Goal: Task Accomplishment & Management: Use online tool/utility

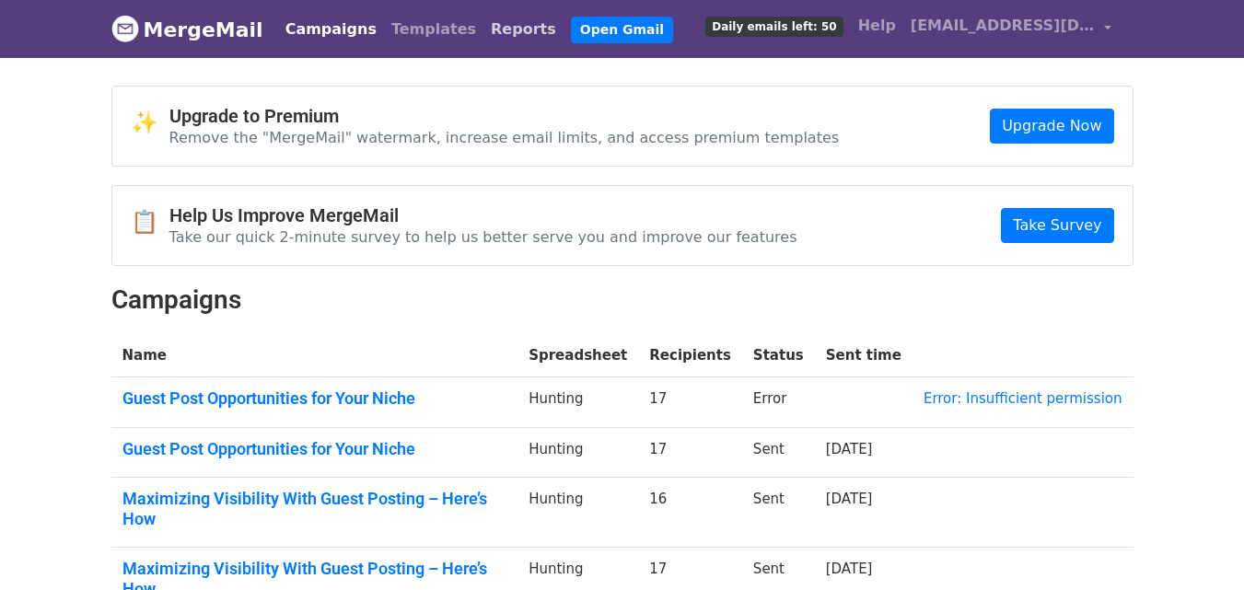
click at [483, 30] on link "Reports" at bounding box center [523, 29] width 80 height 37
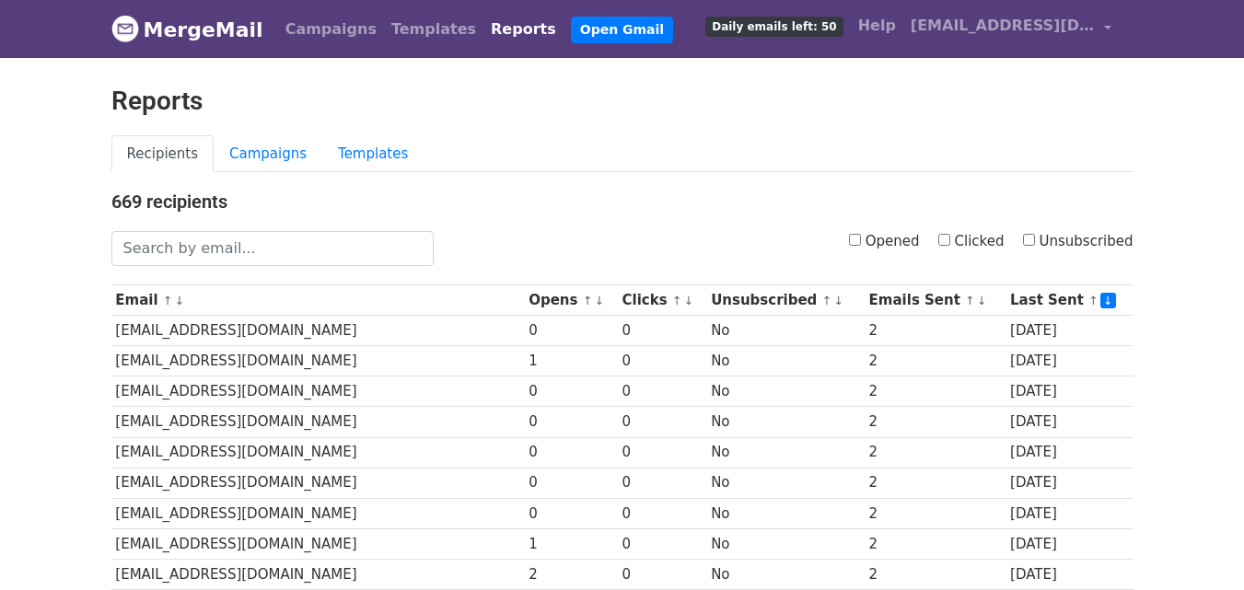
click at [861, 236] on input "Opened" at bounding box center [855, 240] width 12 height 12
checkbox input "true"
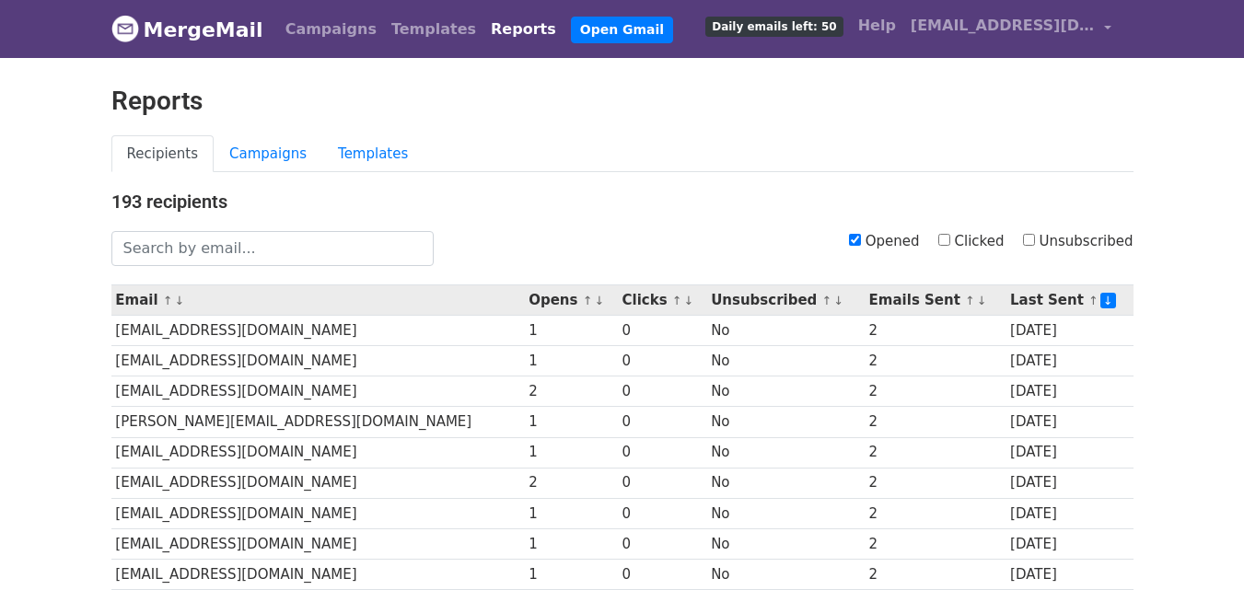
scroll to position [910, 0]
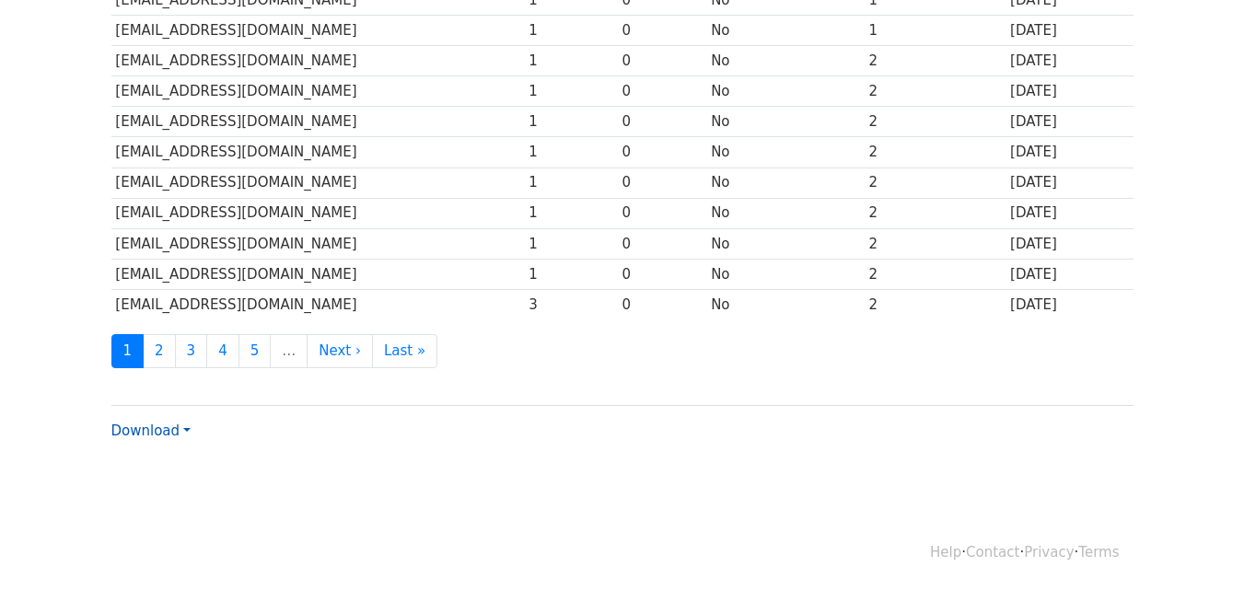
click at [149, 426] on link "Download" at bounding box center [150, 431] width 79 height 17
click at [182, 463] on link "CSV" at bounding box center [184, 465] width 145 height 29
